Goal: Navigation & Orientation: Find specific page/section

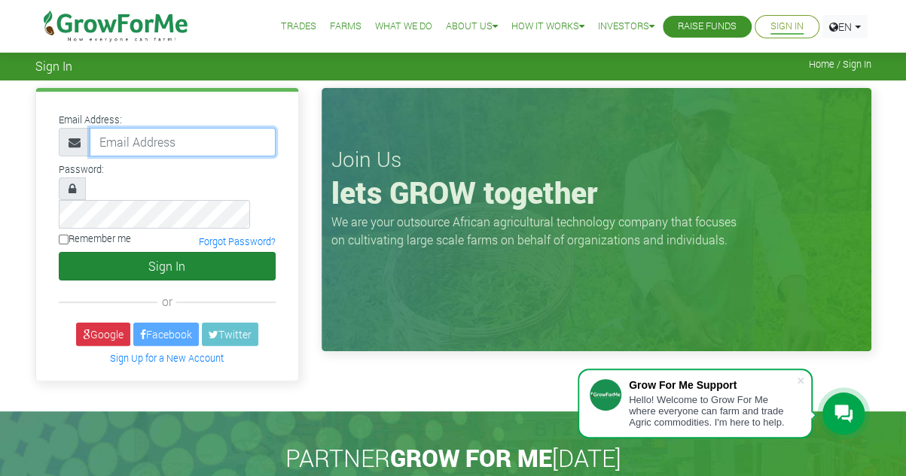
type input "abdallah.saddique@gmail.com"
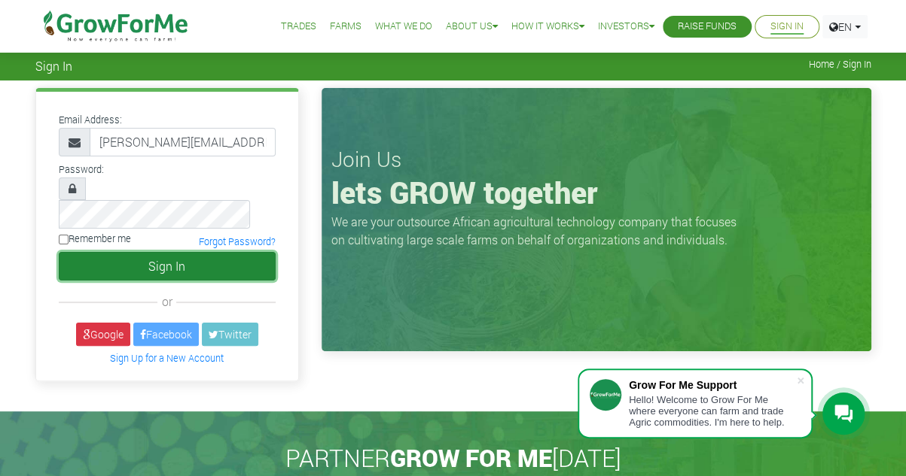
click at [178, 252] on button "Sign In" at bounding box center [167, 266] width 217 height 29
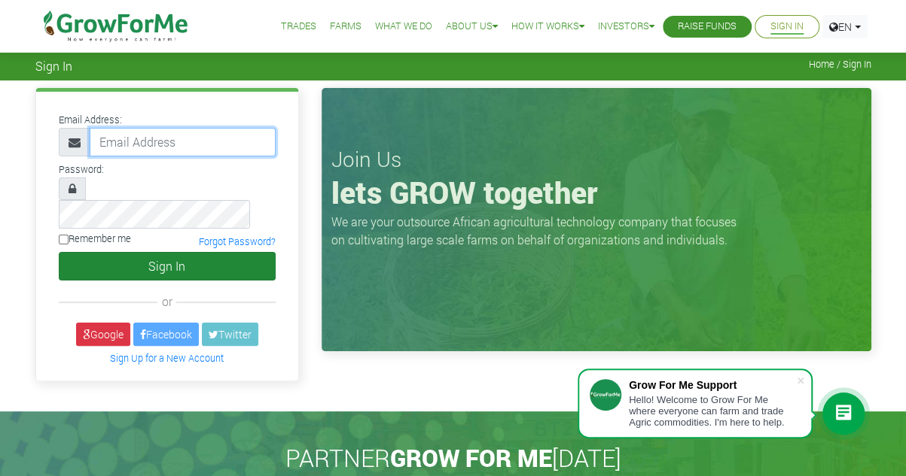
type input "abdallah.saddique@gmail.com"
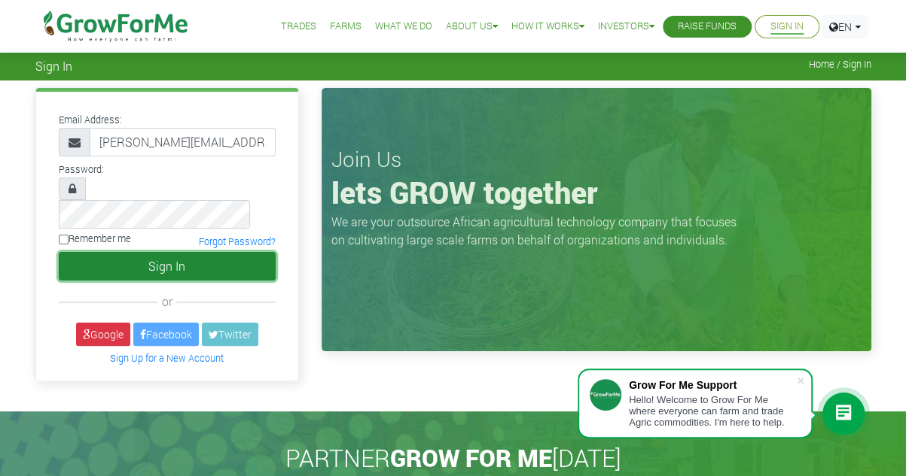
click at [145, 252] on button "Sign In" at bounding box center [167, 266] width 217 height 29
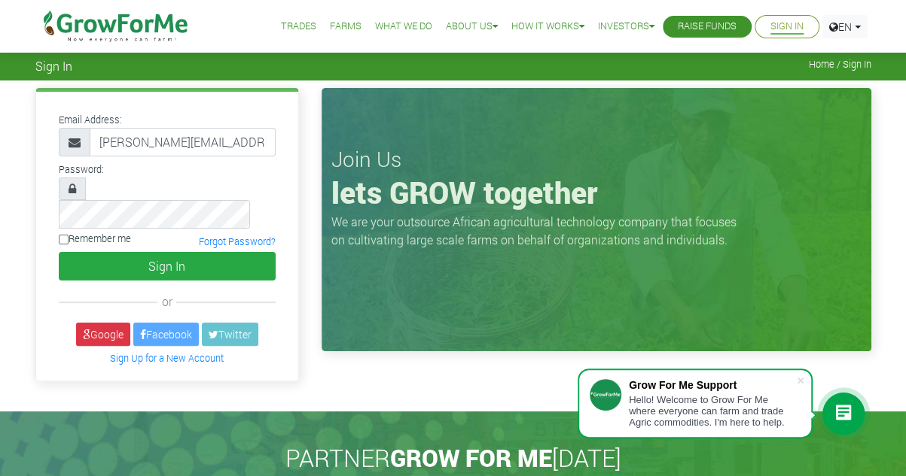
click at [360, 368] on div "Email Address: abdallah.saddique@gmail.com Password: Sign In" at bounding box center [453, 246] width 906 height 331
click at [800, 379] on span at bounding box center [800, 380] width 15 height 15
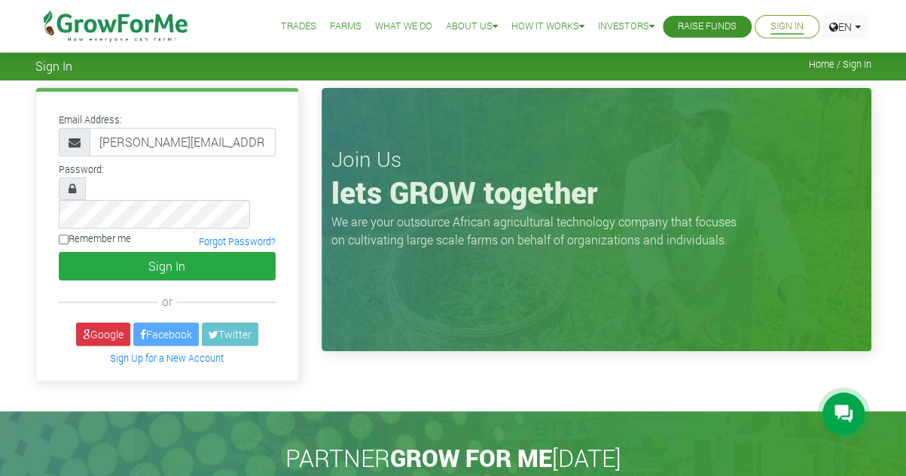
click at [800, 379] on div "Email Address: abdallah.saddique@gmail.com Password: Sign In" at bounding box center [453, 246] width 906 height 331
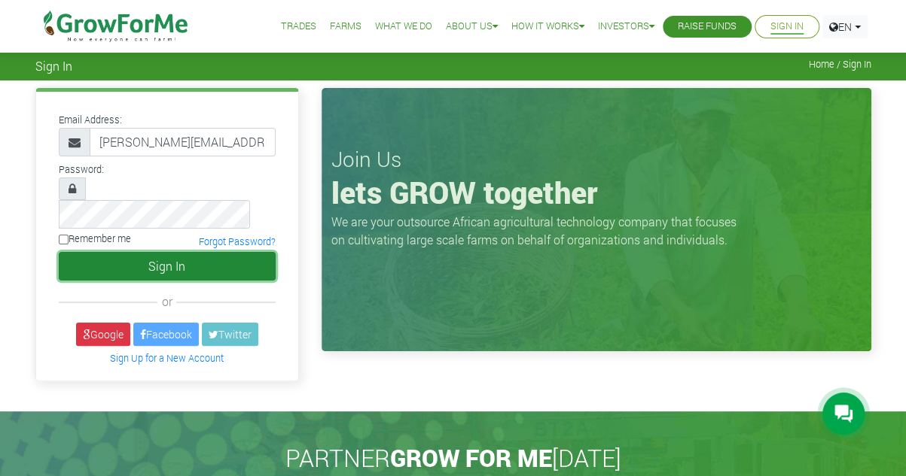
click at [162, 252] on button "Sign In" at bounding box center [167, 266] width 217 height 29
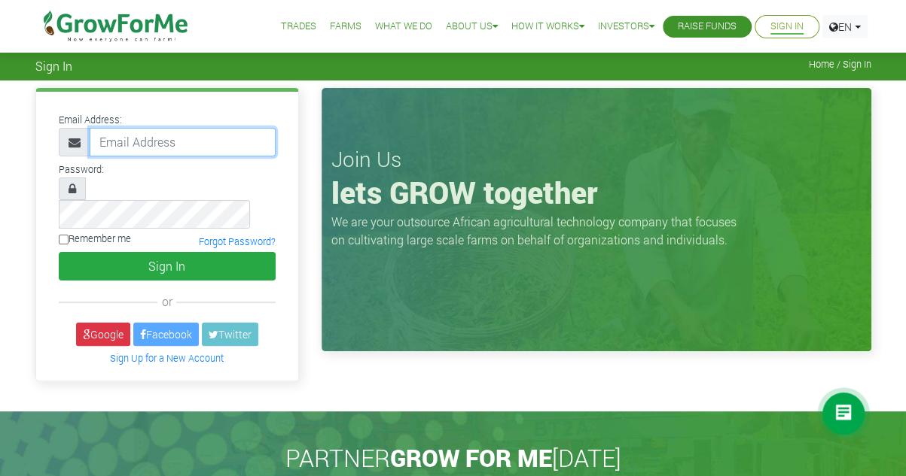
type input "abdallah.saddique@gmail.com"
click at [289, 22] on link "Trades" at bounding box center [298, 27] width 35 height 16
